Goal: Navigation & Orientation: Understand site structure

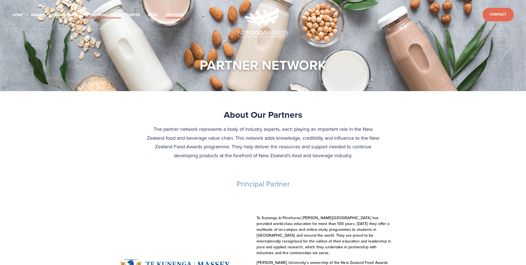
click at [99, 13] on link "Networking-Tours" at bounding box center [102, 15] width 37 height 6
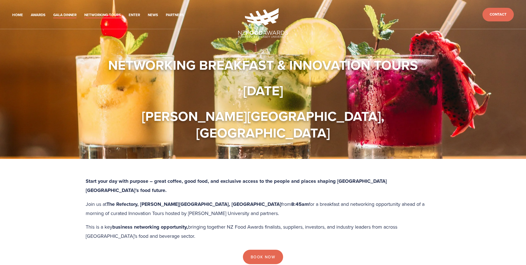
click at [68, 13] on link "Gala Dinner" at bounding box center [64, 15] width 23 height 6
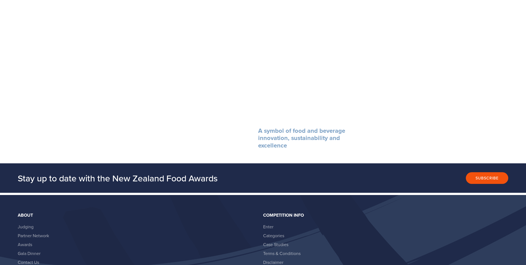
scroll to position [721, 0]
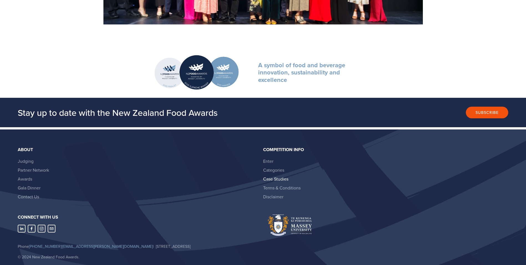
click at [278, 178] on link "Case Studies" at bounding box center [275, 179] width 25 height 6
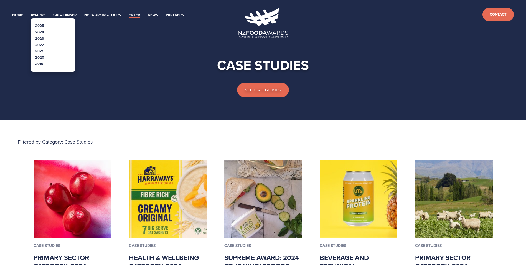
click at [37, 26] on link "2025" at bounding box center [39, 25] width 9 height 5
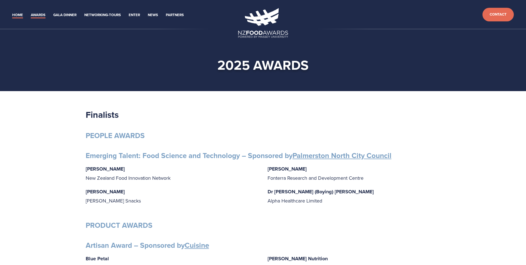
click at [19, 13] on link "Home" at bounding box center [17, 15] width 11 height 6
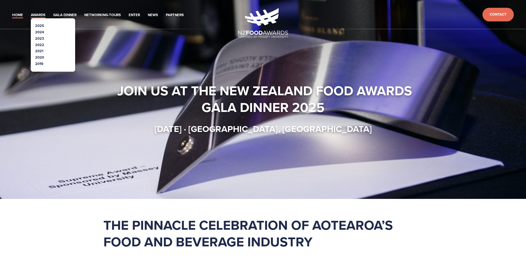
click at [40, 16] on link "Awards" at bounding box center [38, 15] width 15 height 6
click at [40, 25] on link "2025" at bounding box center [39, 25] width 9 height 5
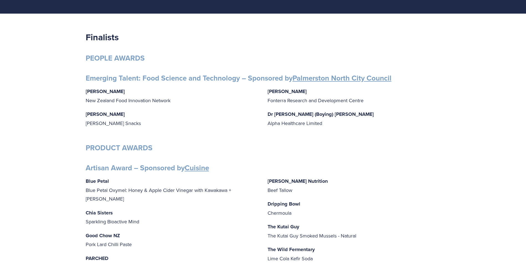
scroll to position [55, 0]
